Goal: Task Accomplishment & Management: Use online tool/utility

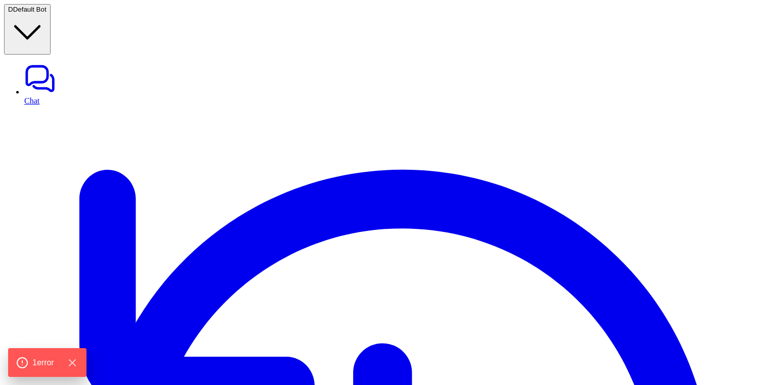
type textarea "**********"
click at [68, 63] on link "Chat" at bounding box center [398, 84] width 749 height 42
